Goal: Transaction & Acquisition: Purchase product/service

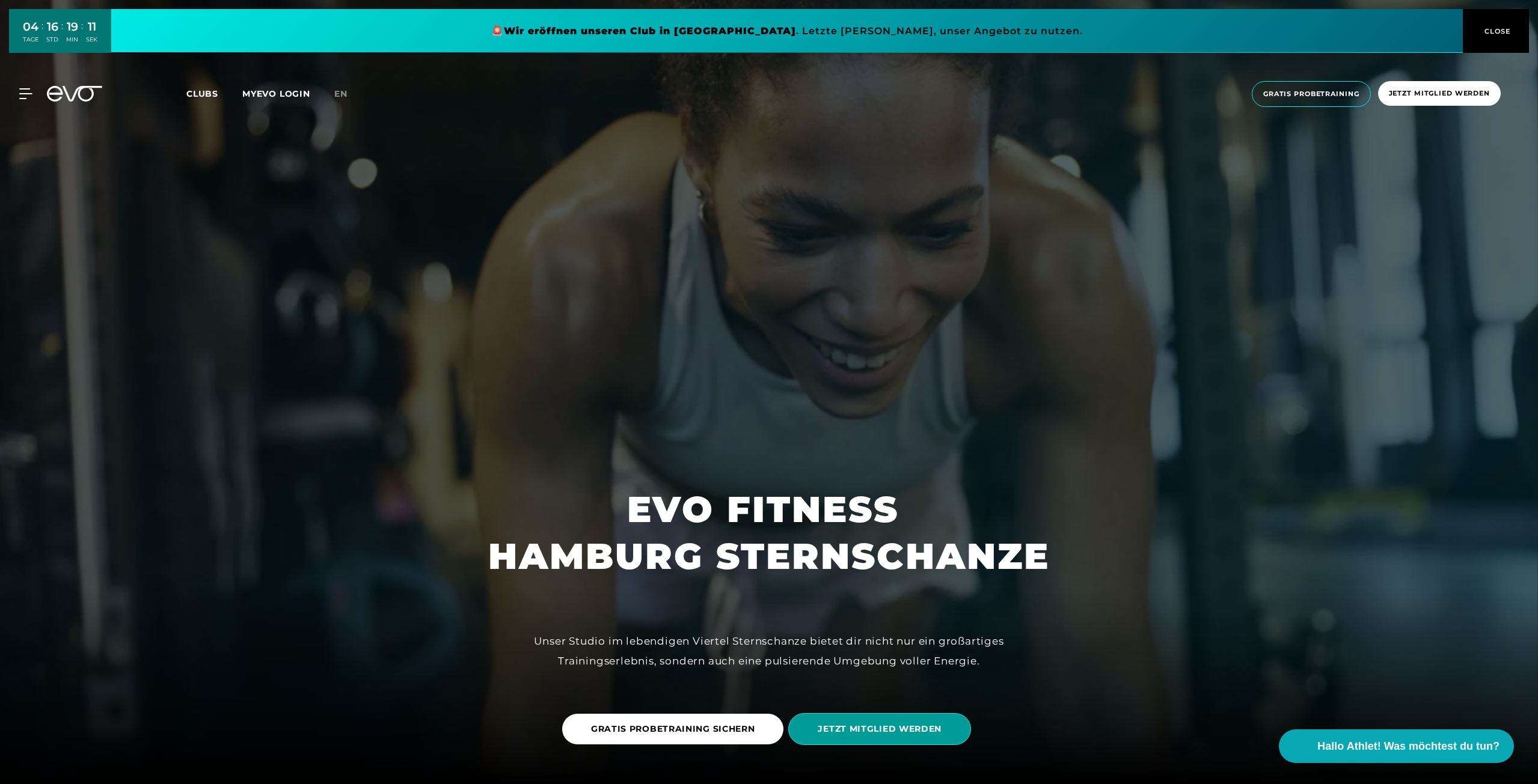
click at [903, 740] on span "JETZT MITGLIED WERDEN" at bounding box center [879, 729] width 183 height 32
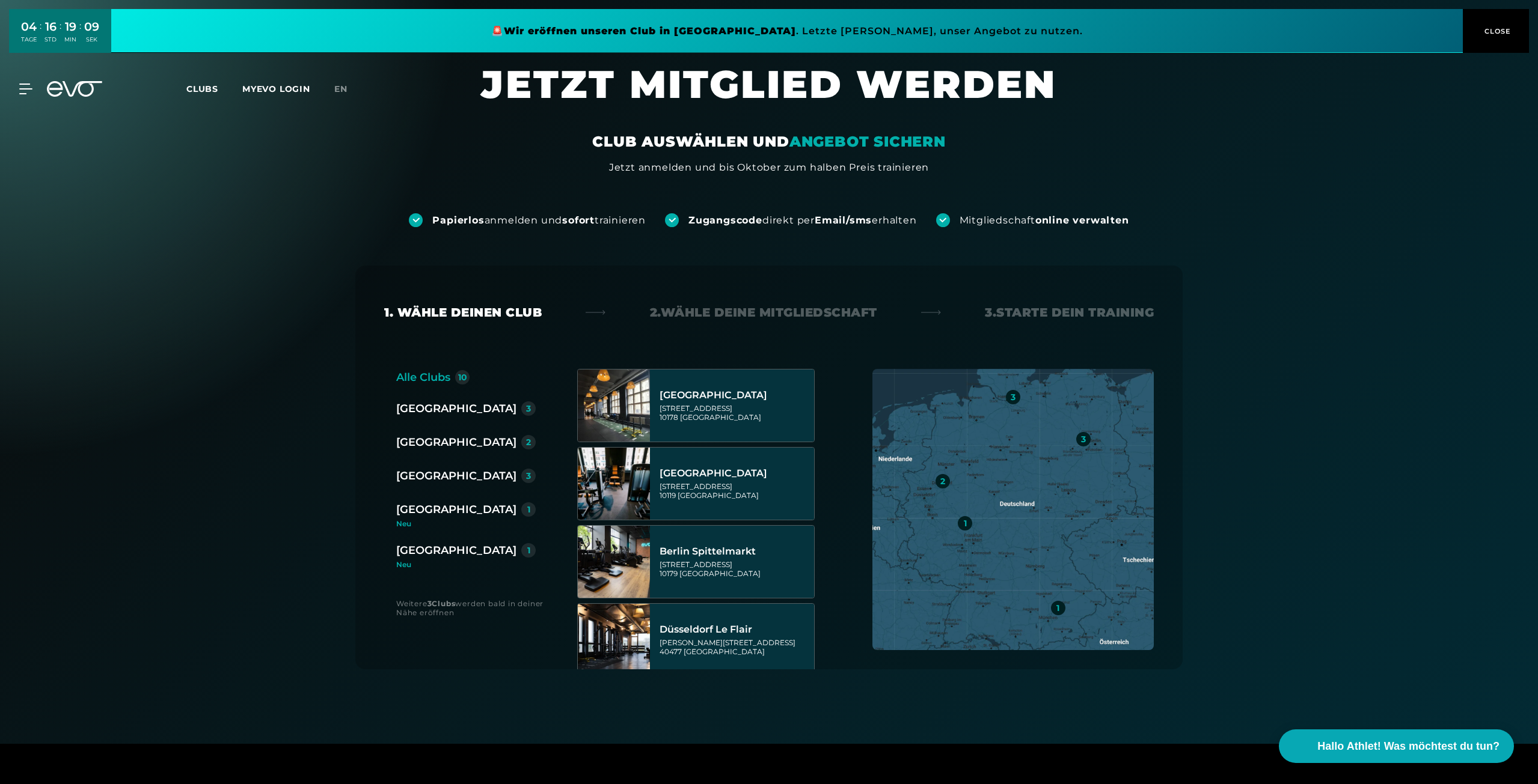
click at [425, 470] on div "[GEOGRAPHIC_DATA]" at bounding box center [456, 475] width 121 height 16
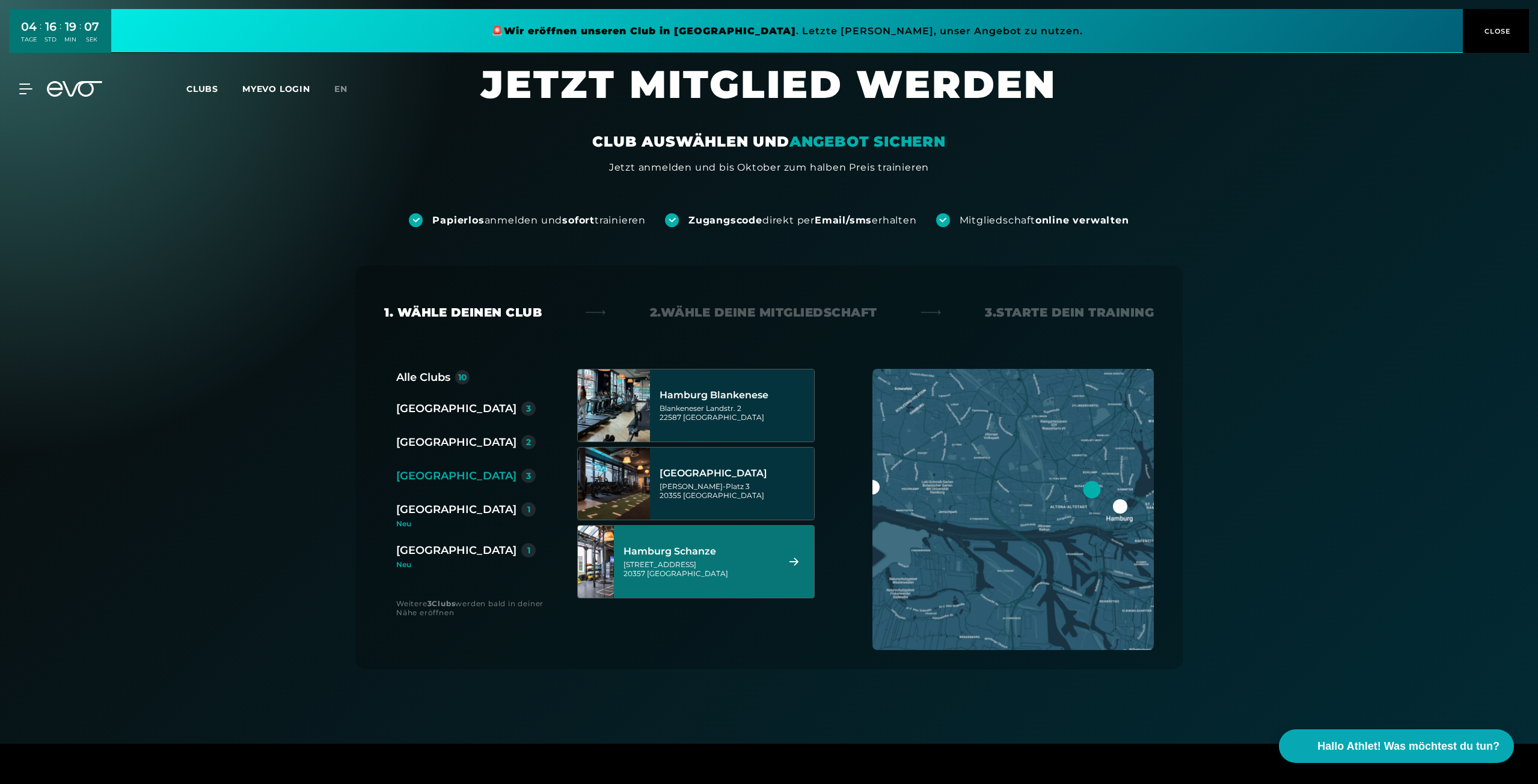
click at [751, 562] on div "[STREET_ADDRESS]" at bounding box center [698, 569] width 151 height 18
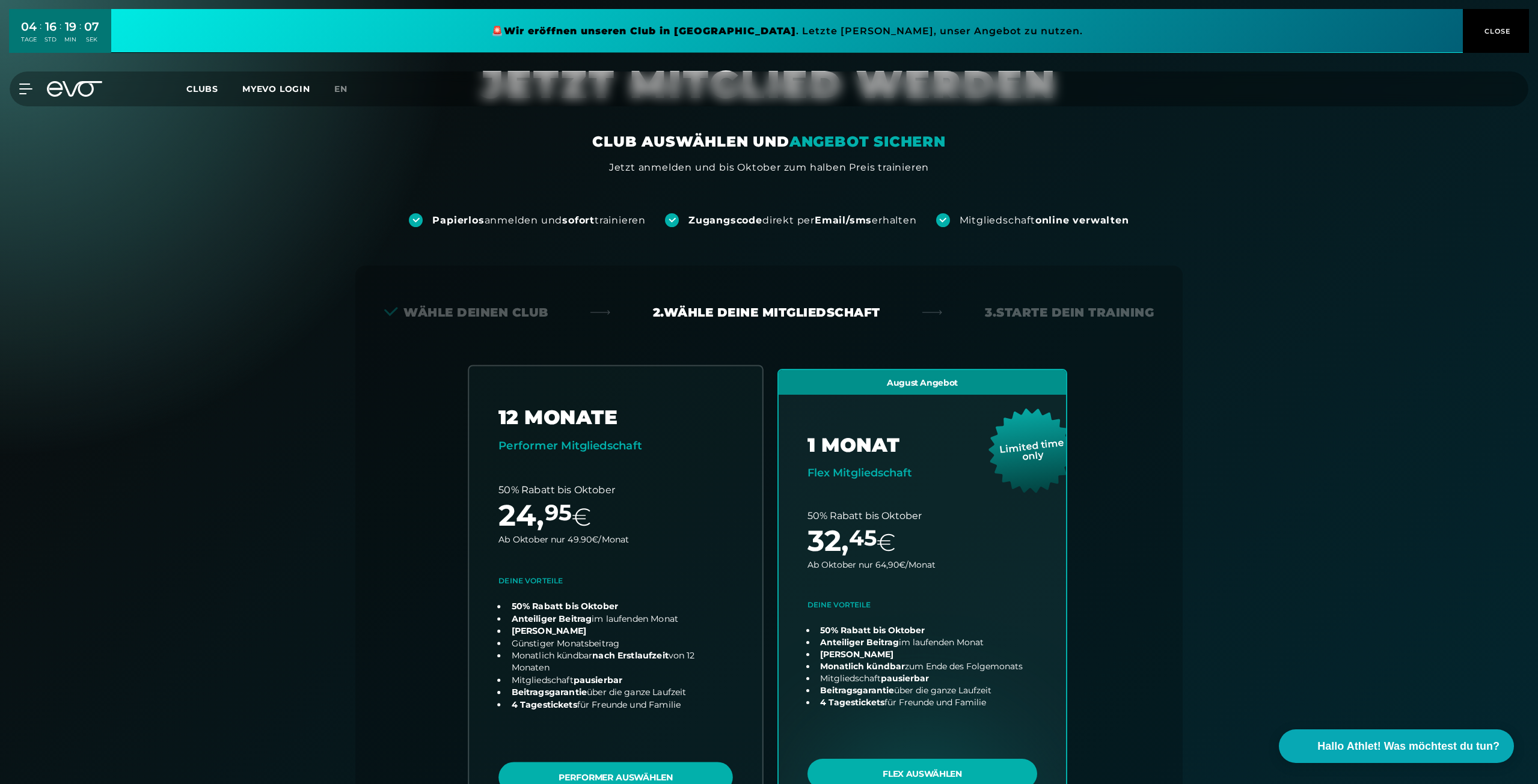
scroll to position [266, 0]
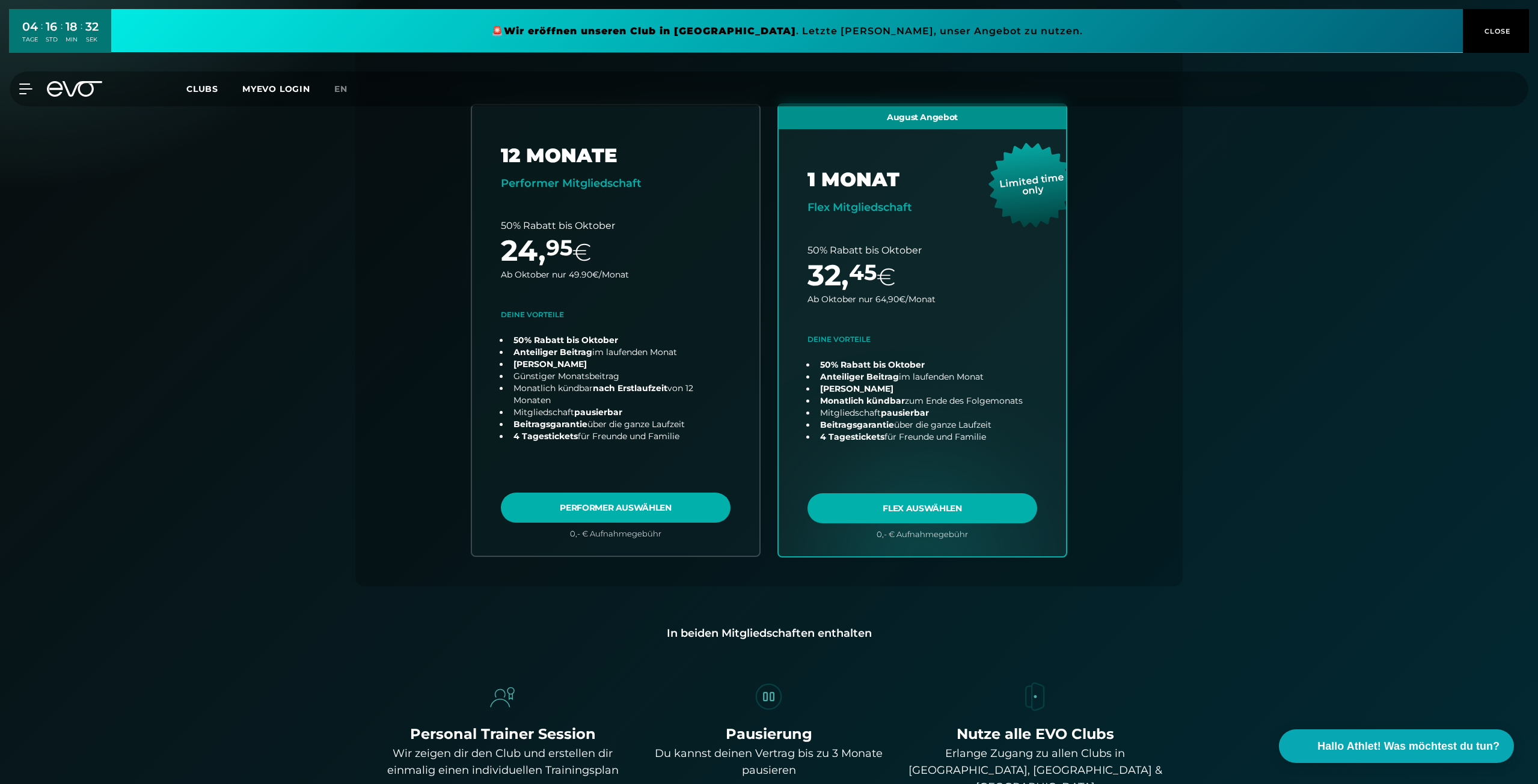
click at [193, 88] on span "Clubs" at bounding box center [202, 89] width 32 height 10
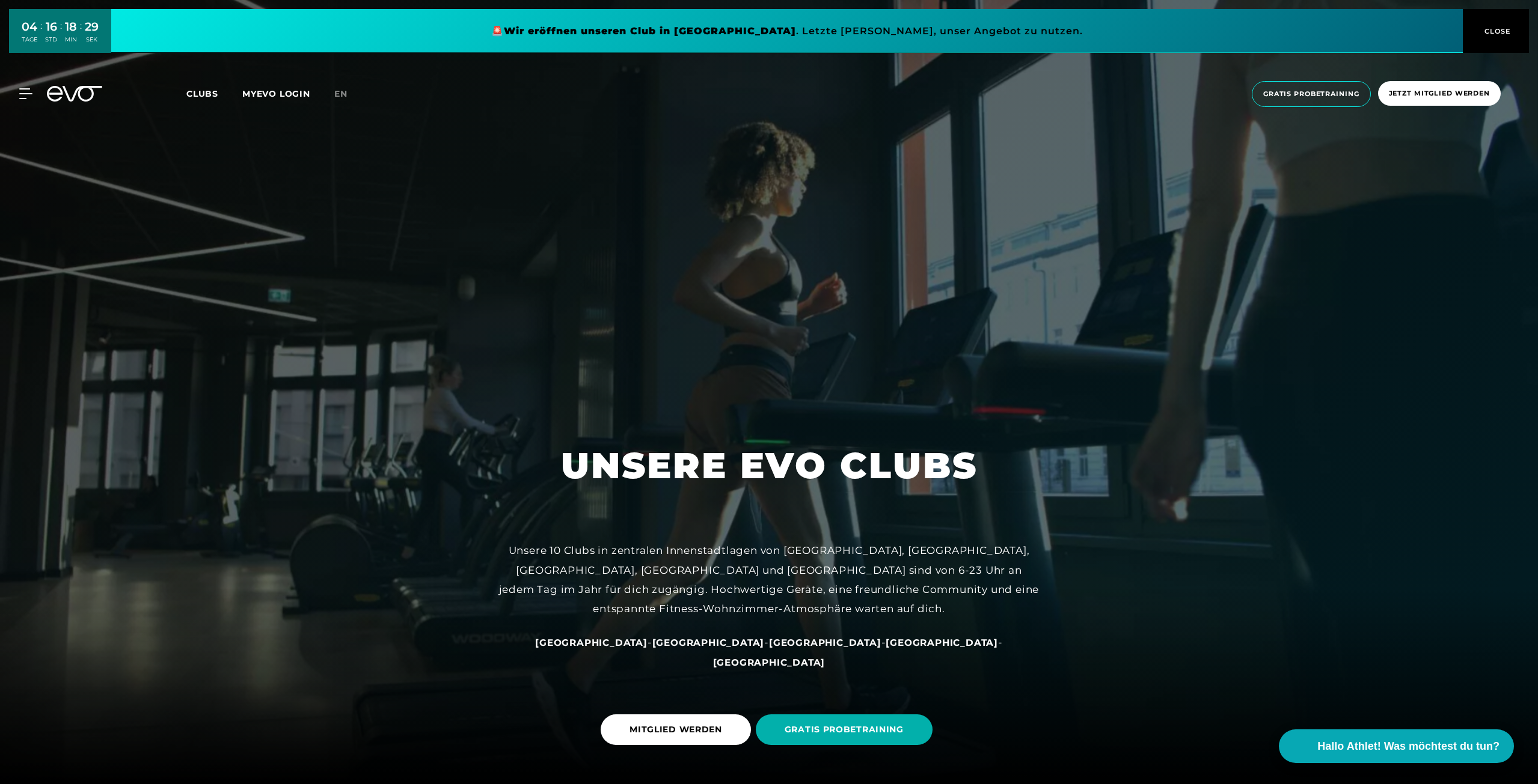
click at [767, 30] on link at bounding box center [787, 31] width 1351 height 44
drag, startPoint x: 313, startPoint y: 546, endPoint x: 258, endPoint y: 154, distance: 395.8
